Goal: Information Seeking & Learning: Check status

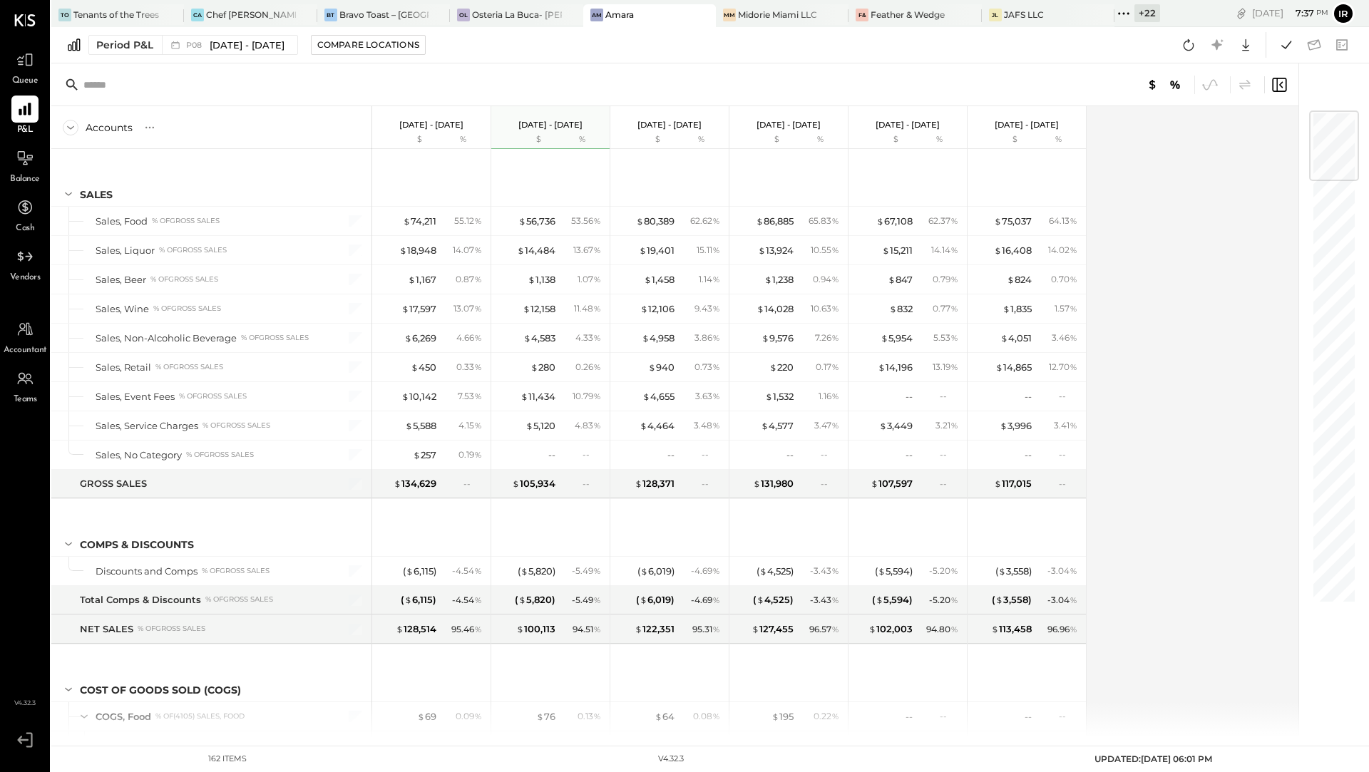
click at [1142, 16] on div "+ 22" at bounding box center [1148, 13] width 26 height 18
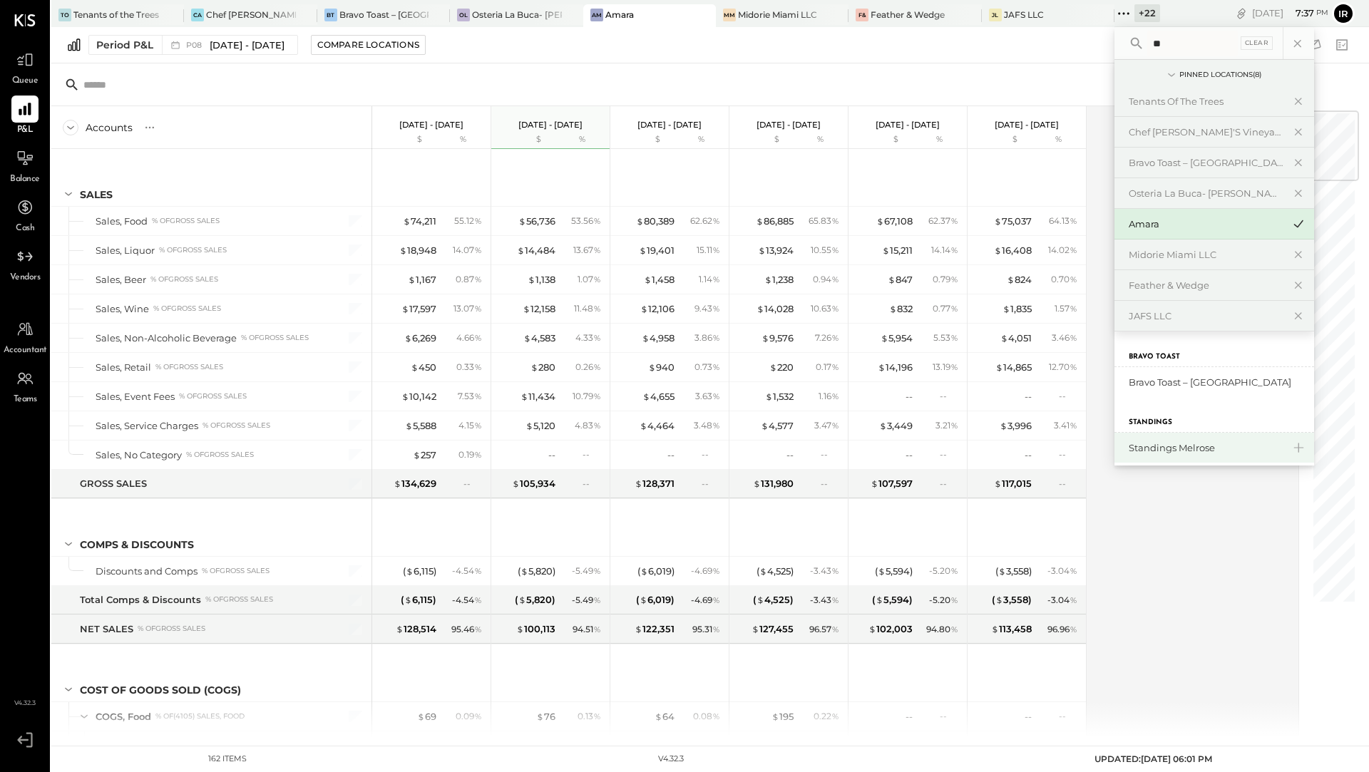
type input "**"
click at [1157, 449] on div "Standings Melrose" at bounding box center [1206, 449] width 154 height 14
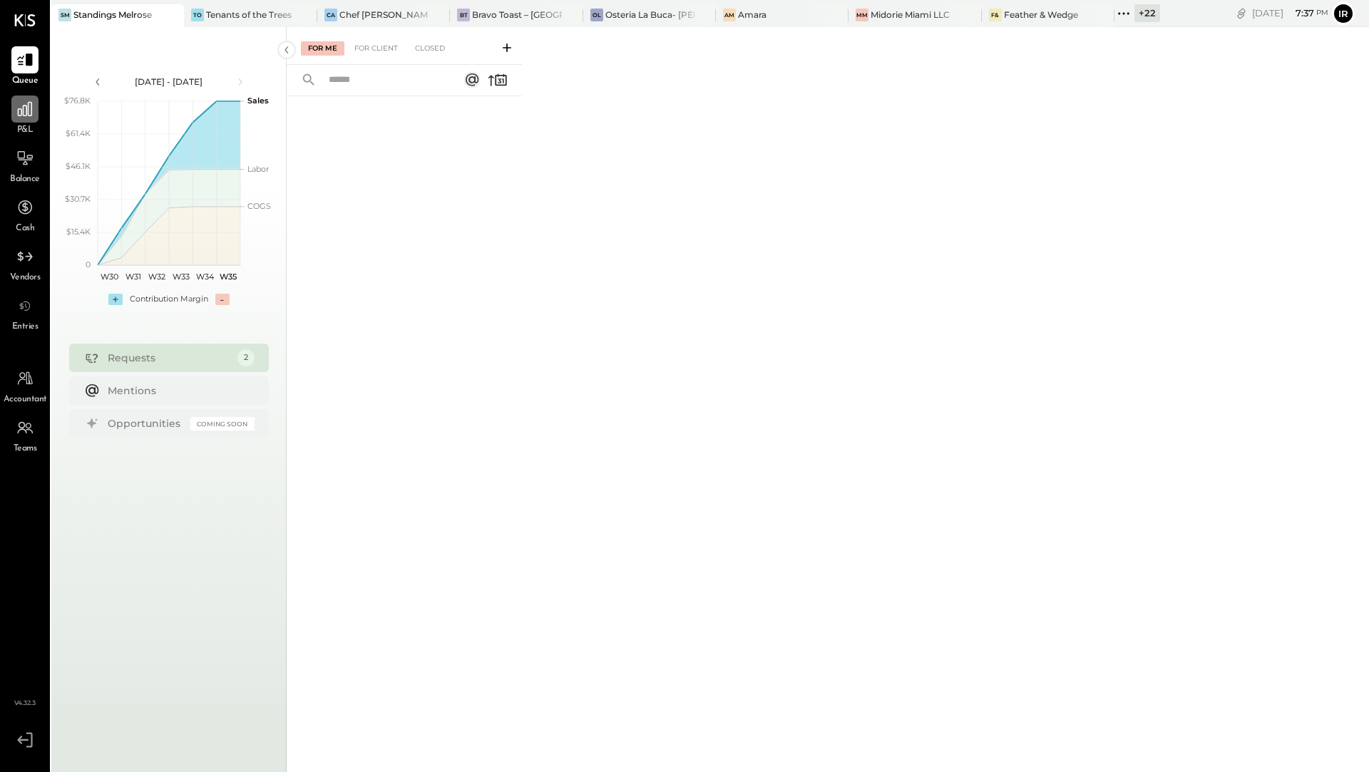
click at [28, 119] on div at bounding box center [24, 109] width 27 height 27
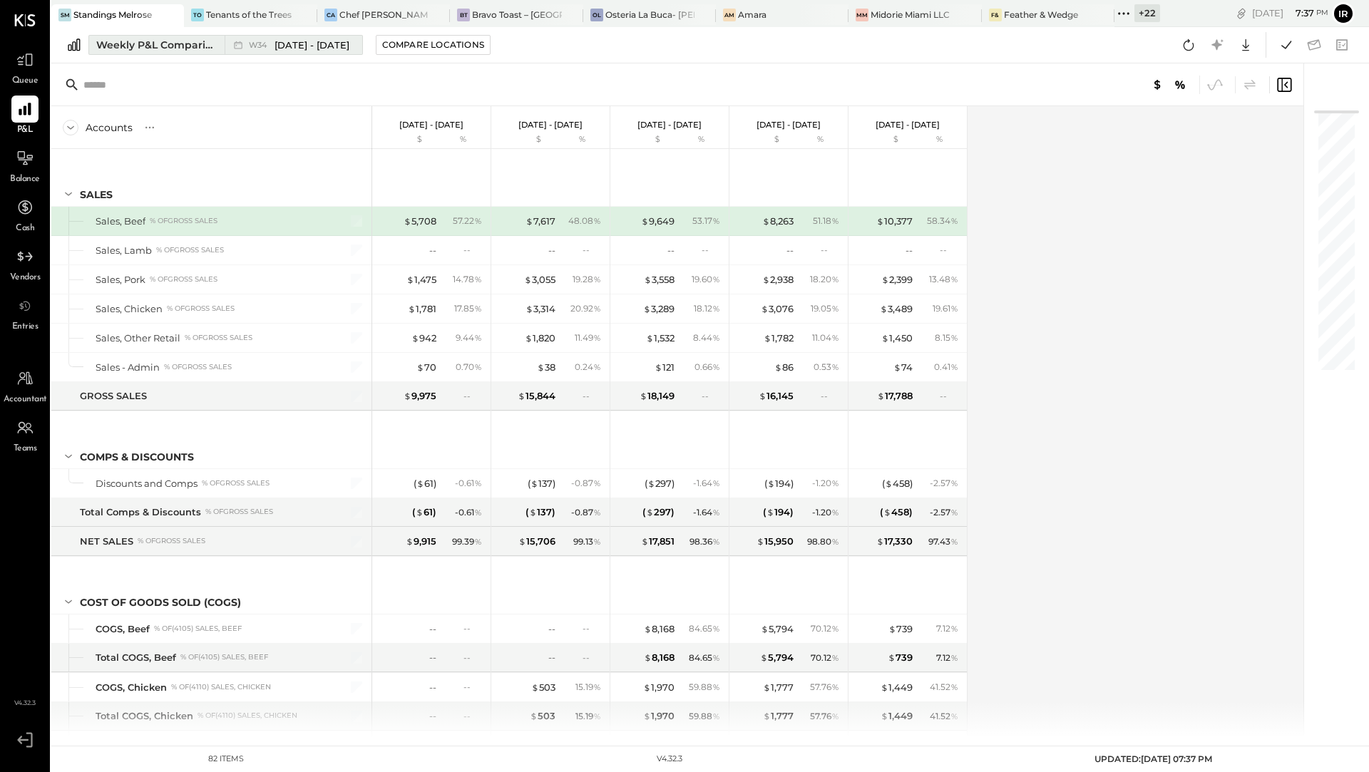
click at [121, 44] on div "Weekly P&L Comparison" at bounding box center [156, 45] width 120 height 14
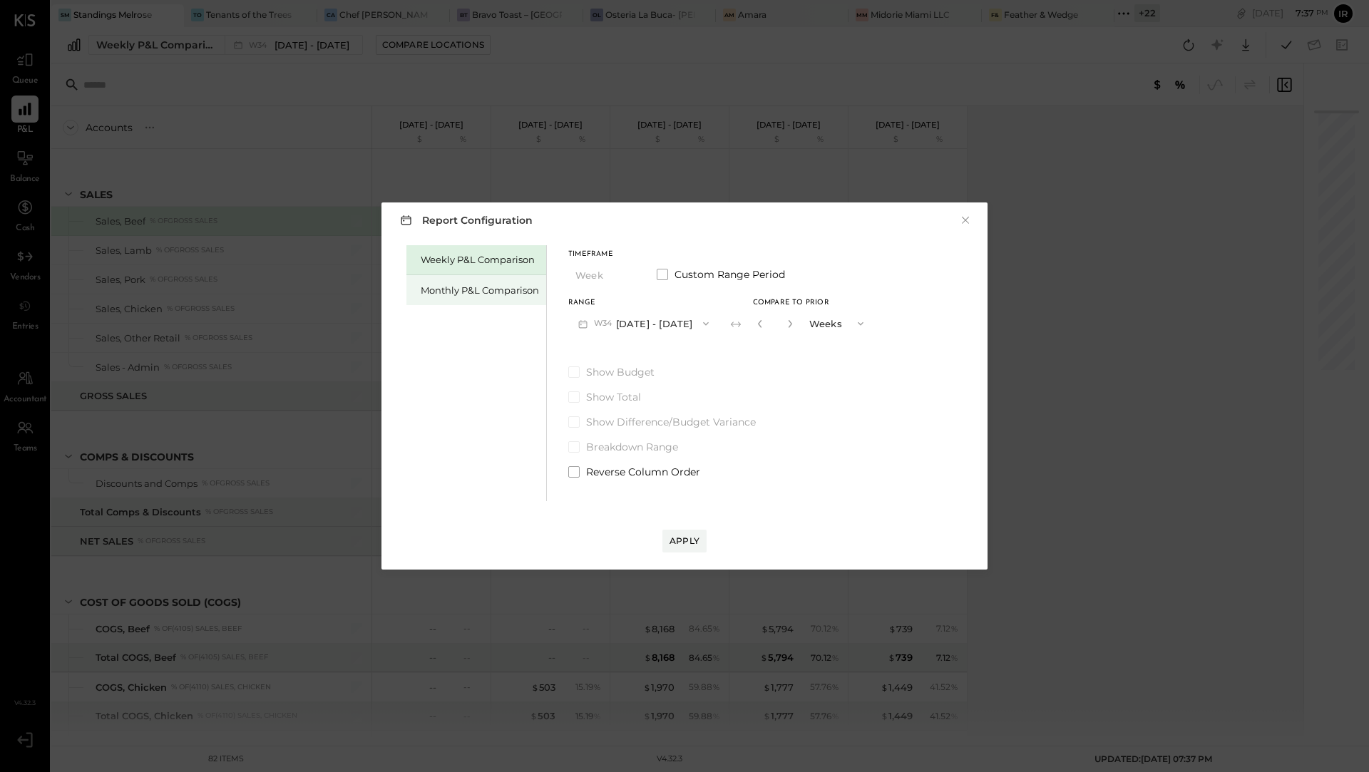
click at [440, 290] on div "Monthly P&L Comparison" at bounding box center [480, 291] width 118 height 14
click at [654, 327] on button "M08 [DATE] - [DATE]" at bounding box center [643, 323] width 150 height 26
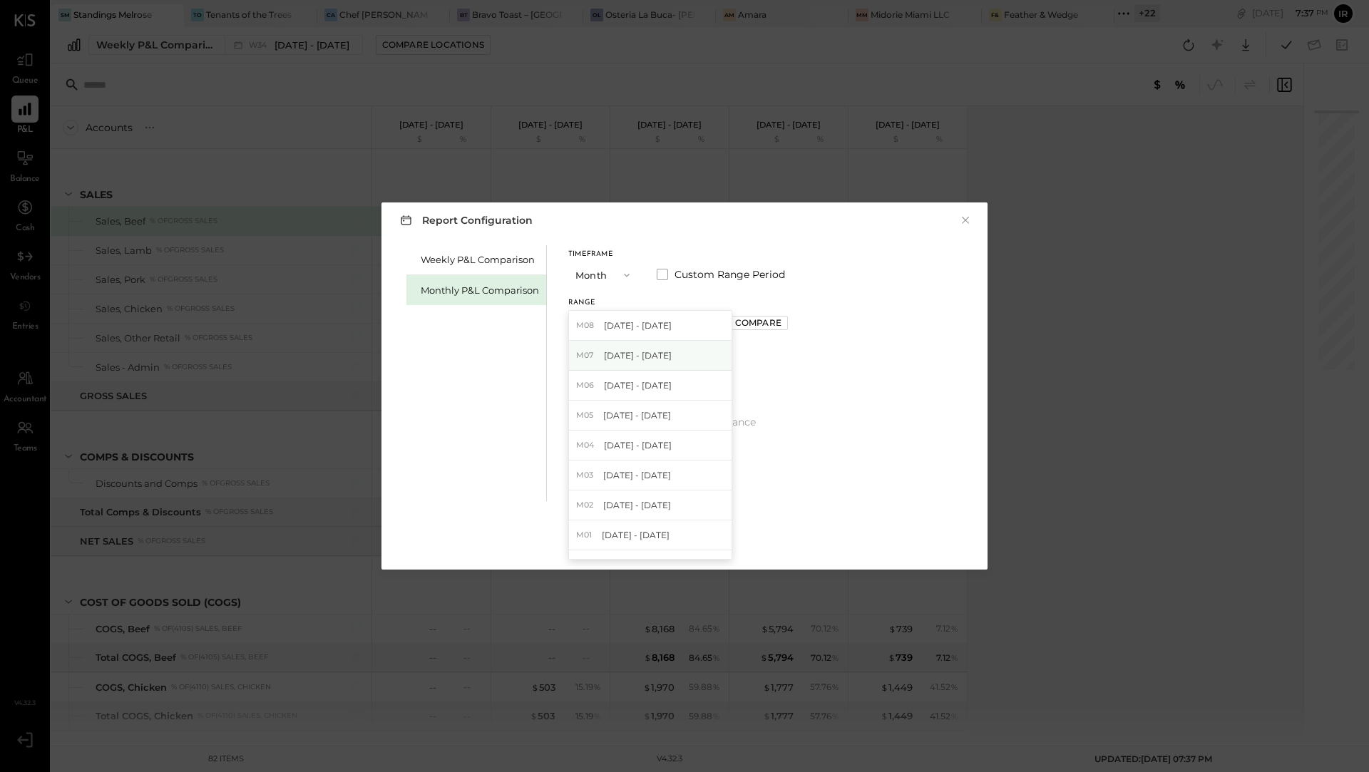
click at [644, 360] on span "[DATE] - [DATE]" at bounding box center [638, 356] width 68 height 12
click at [760, 327] on div "Compare" at bounding box center [758, 323] width 46 height 12
click at [786, 323] on icon "button" at bounding box center [790, 324] width 9 height 9
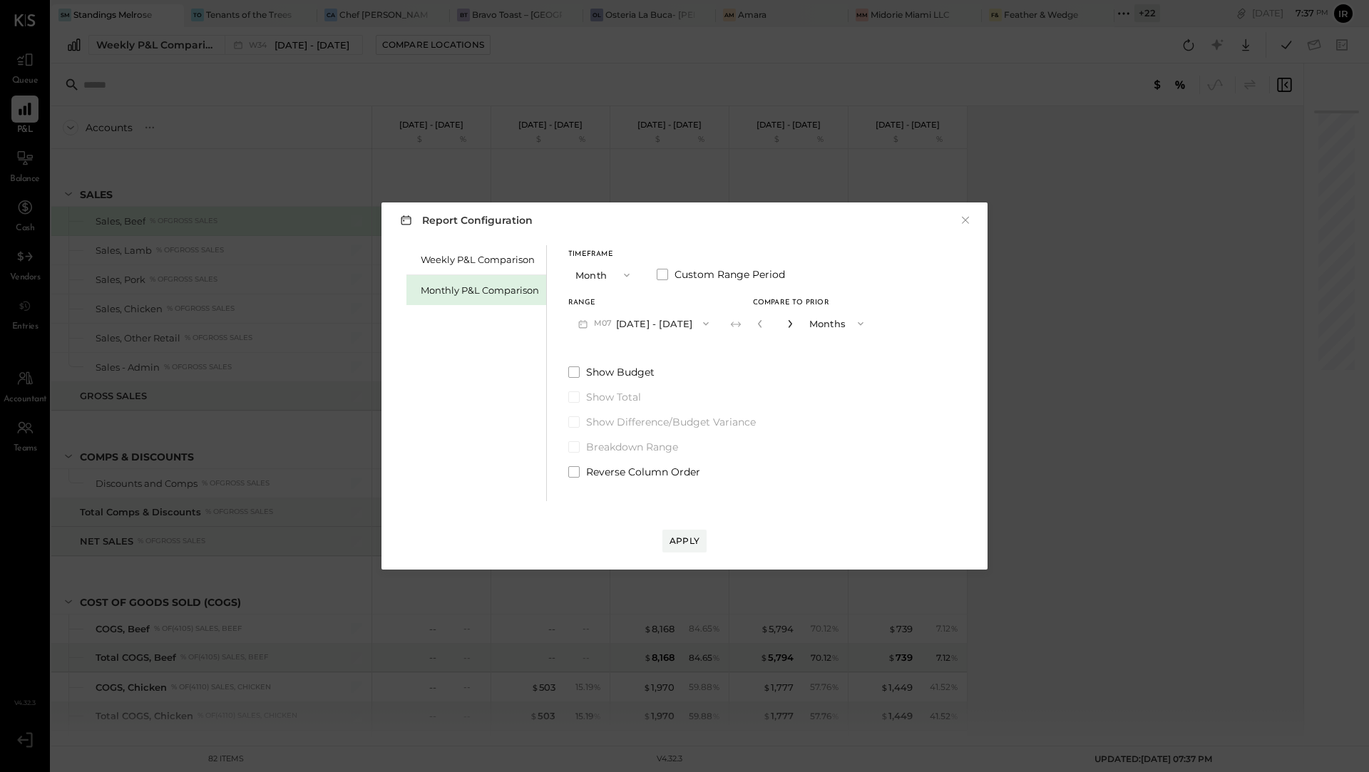
click at [786, 323] on icon "button" at bounding box center [790, 324] width 9 height 9
type input "*"
click at [685, 545] on div "Apply" at bounding box center [685, 541] width 30 height 12
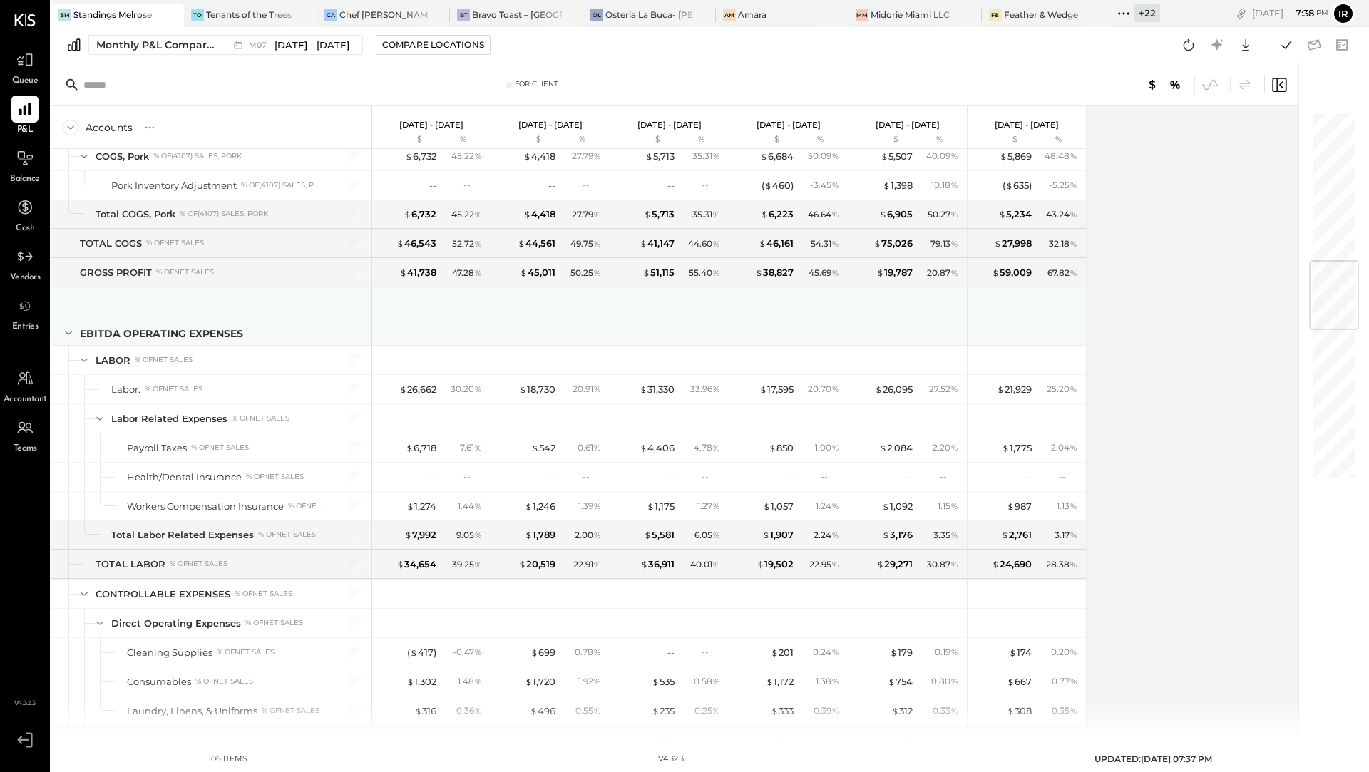
scroll to position [1265, 0]
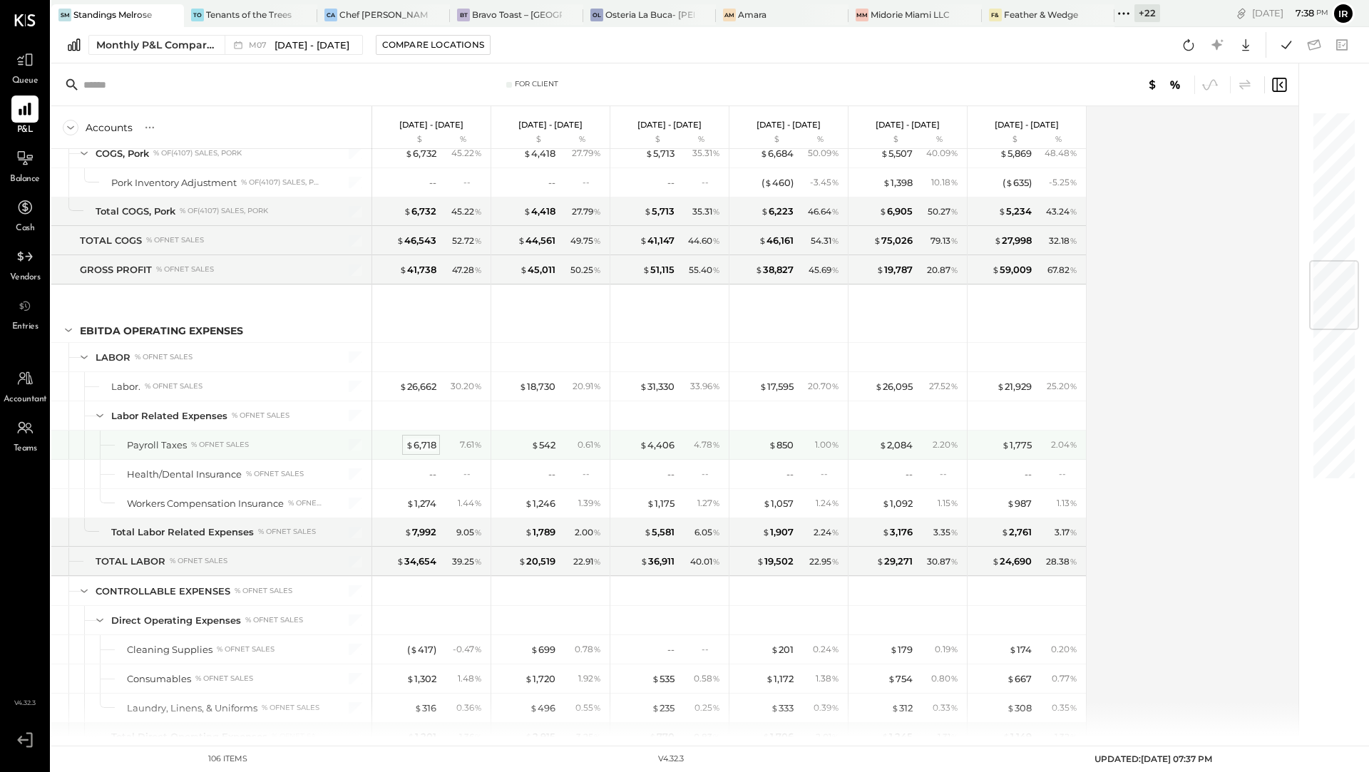
click at [419, 439] on div "$ 6,718" at bounding box center [421, 446] width 31 height 14
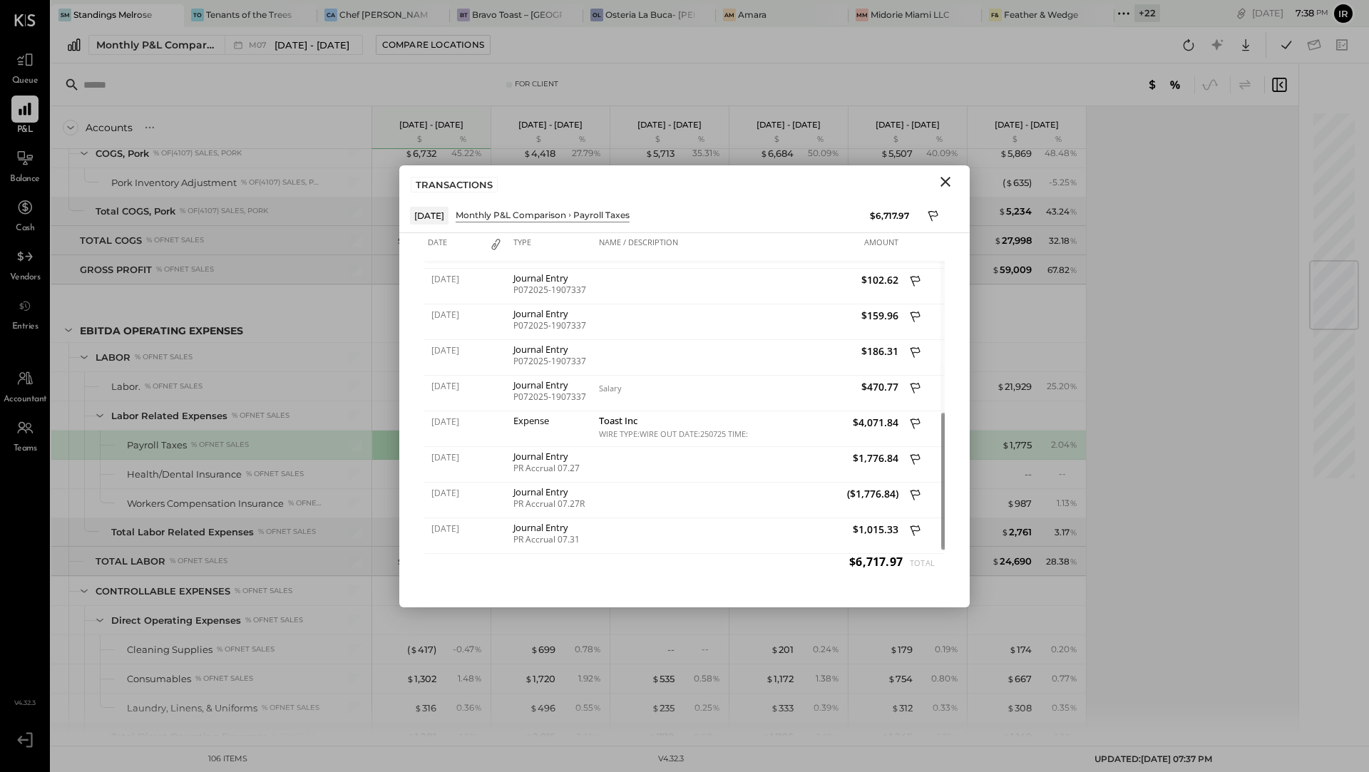
click at [947, 183] on icon "Close" at bounding box center [945, 181] width 17 height 17
